Goal: Task Accomplishment & Management: Manage account settings

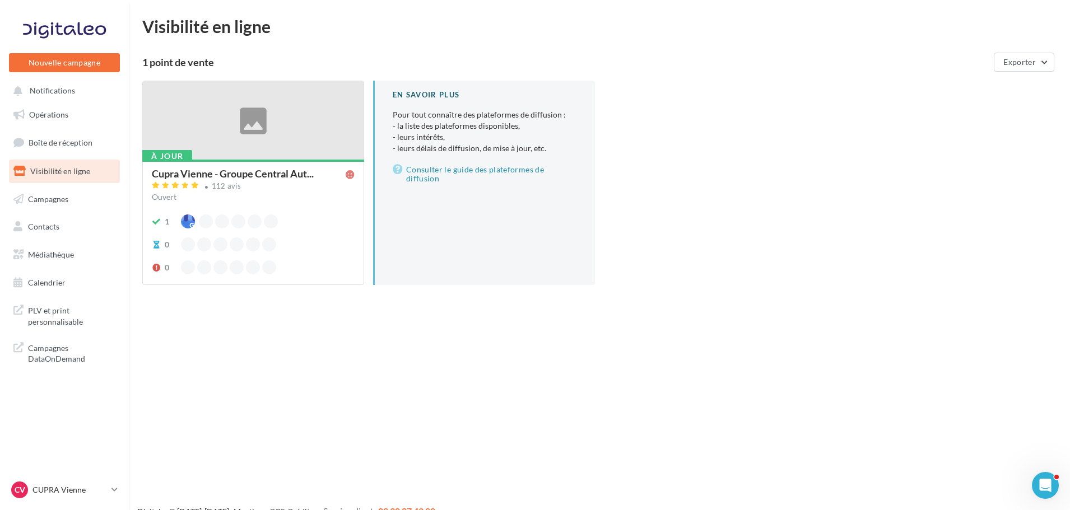
click at [63, 101] on ul "Opérations Boîte de réception Visibilité en ligne Campagnes Contacts Mes cibles…" at bounding box center [64, 199] width 120 height 201
click at [72, 147] on span "Boîte de réception" at bounding box center [61, 143] width 64 height 10
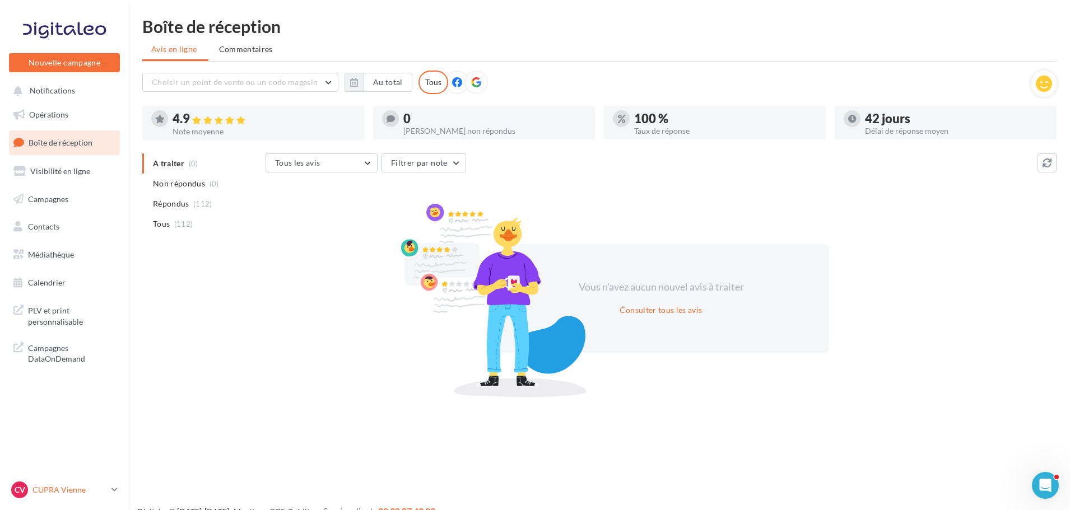
drag, startPoint x: 71, startPoint y: 486, endPoint x: 73, endPoint y: 491, distance: 5.8
click at [72, 486] on p "CUPRA Vienne" at bounding box center [69, 490] width 75 height 11
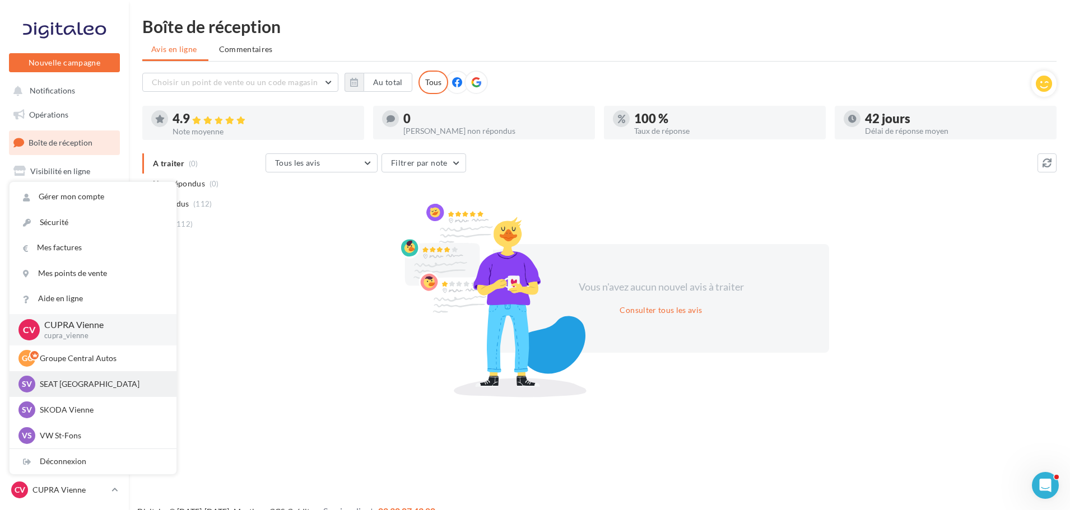
click at [63, 392] on div "SV SEAT Vienne SEAT-VIENNE" at bounding box center [92, 384] width 149 height 17
